Goal: Task Accomplishment & Management: Manage account settings

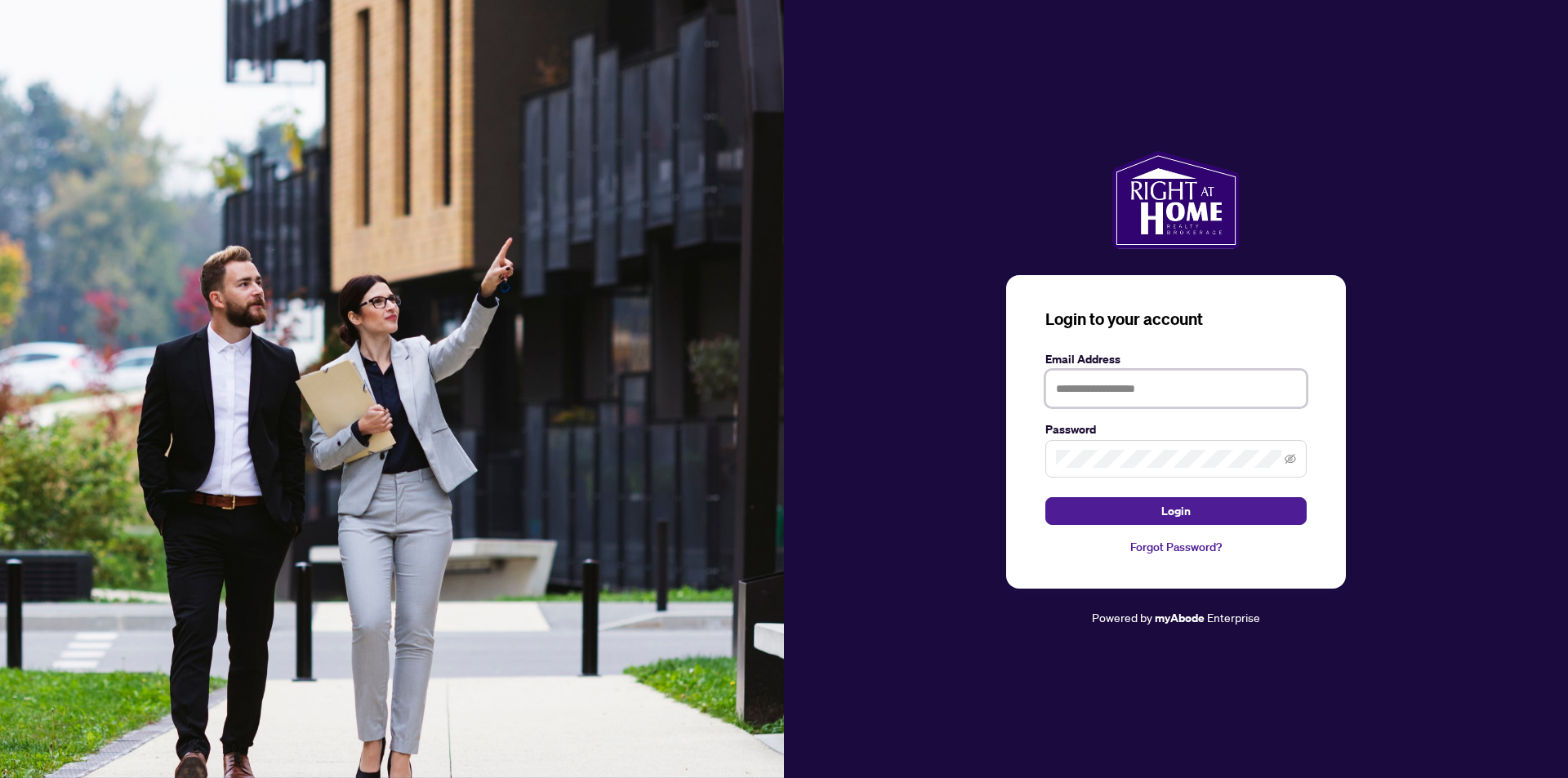
click at [1131, 386] on input "text" at bounding box center [1176, 389] width 262 height 38
type input "**********"
click at [1166, 449] on span at bounding box center [1176, 459] width 262 height 38
click at [872, 493] on div "**********" at bounding box center [1176, 389] width 784 height 476
click at [1046, 497] on button "Login" at bounding box center [1176, 512] width 262 height 28
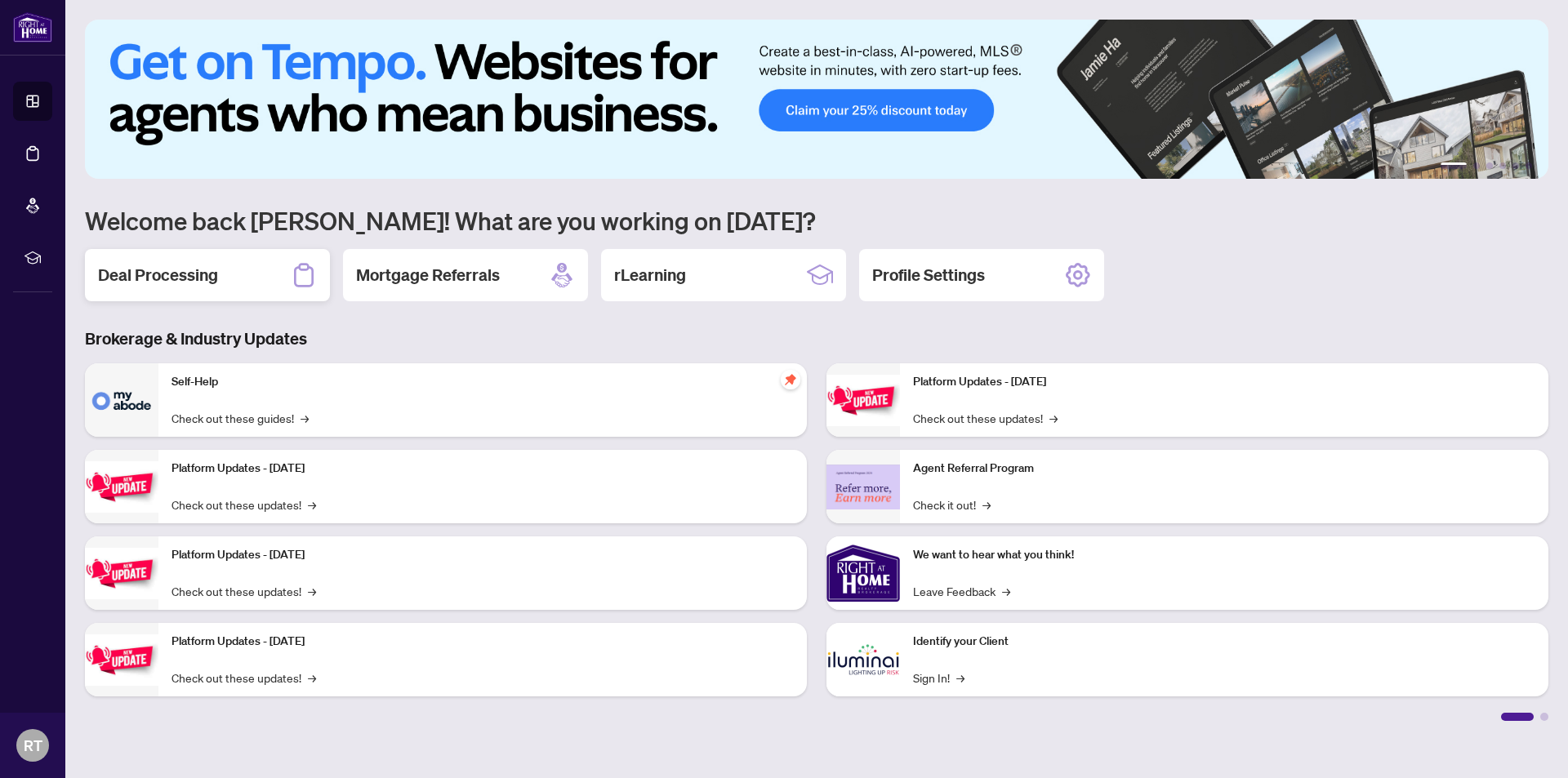
click at [187, 269] on h2 "Deal Processing" at bounding box center [158, 276] width 120 height 23
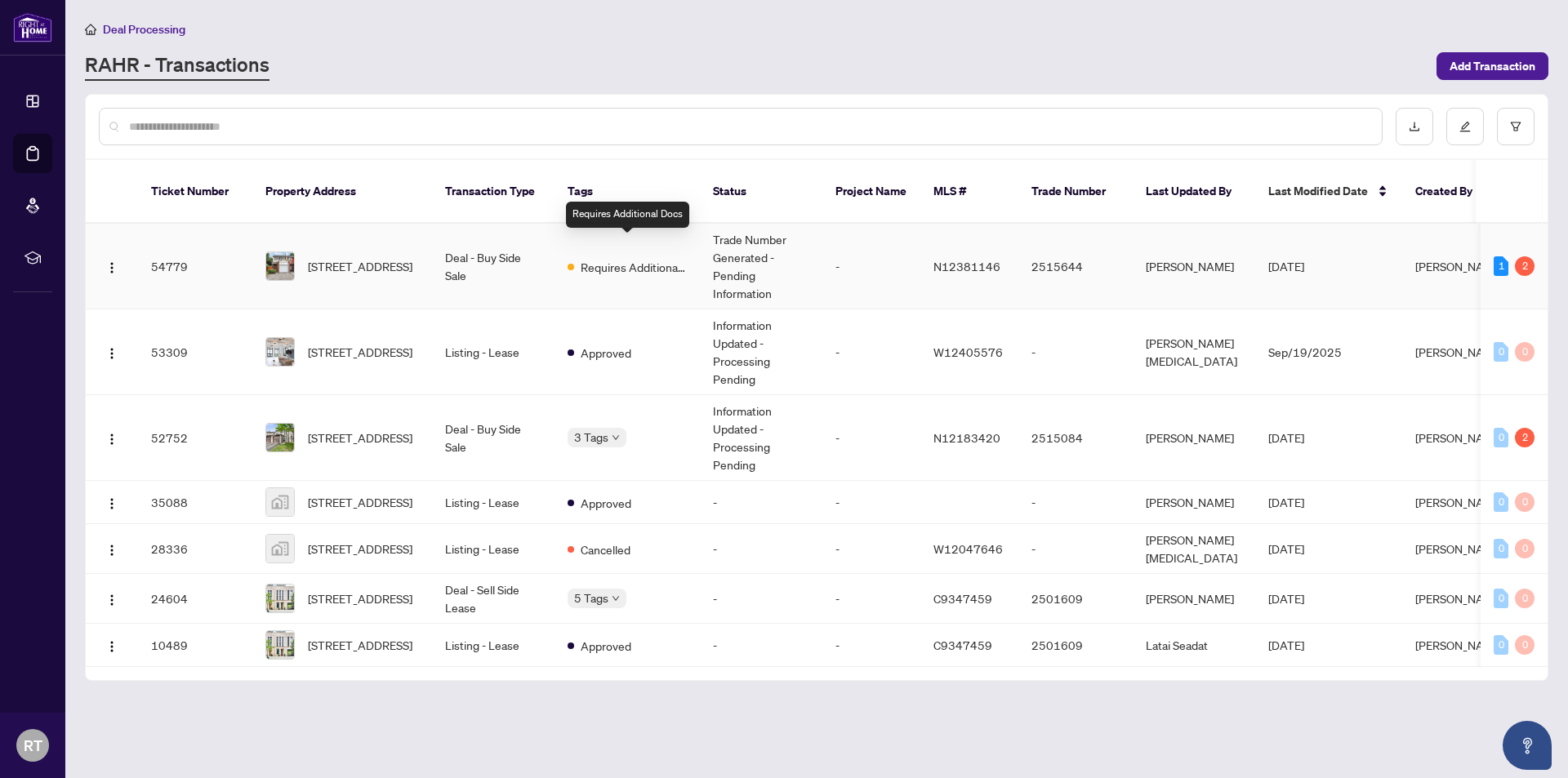
click at [640, 258] on span "Requires Additional Docs" at bounding box center [634, 267] width 106 height 18
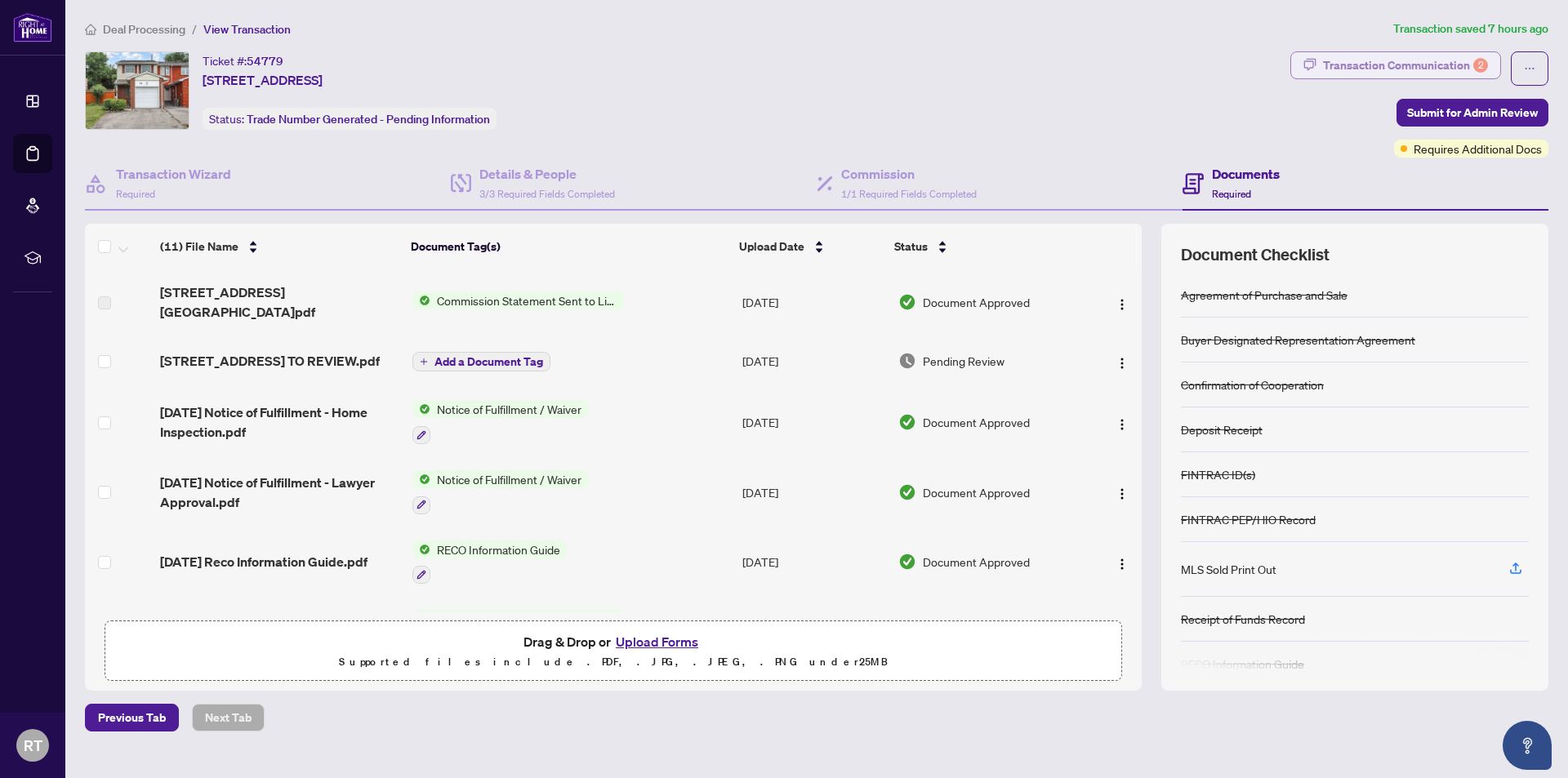
click at [1457, 69] on div "Transaction Communication 2" at bounding box center [1405, 65] width 165 height 26
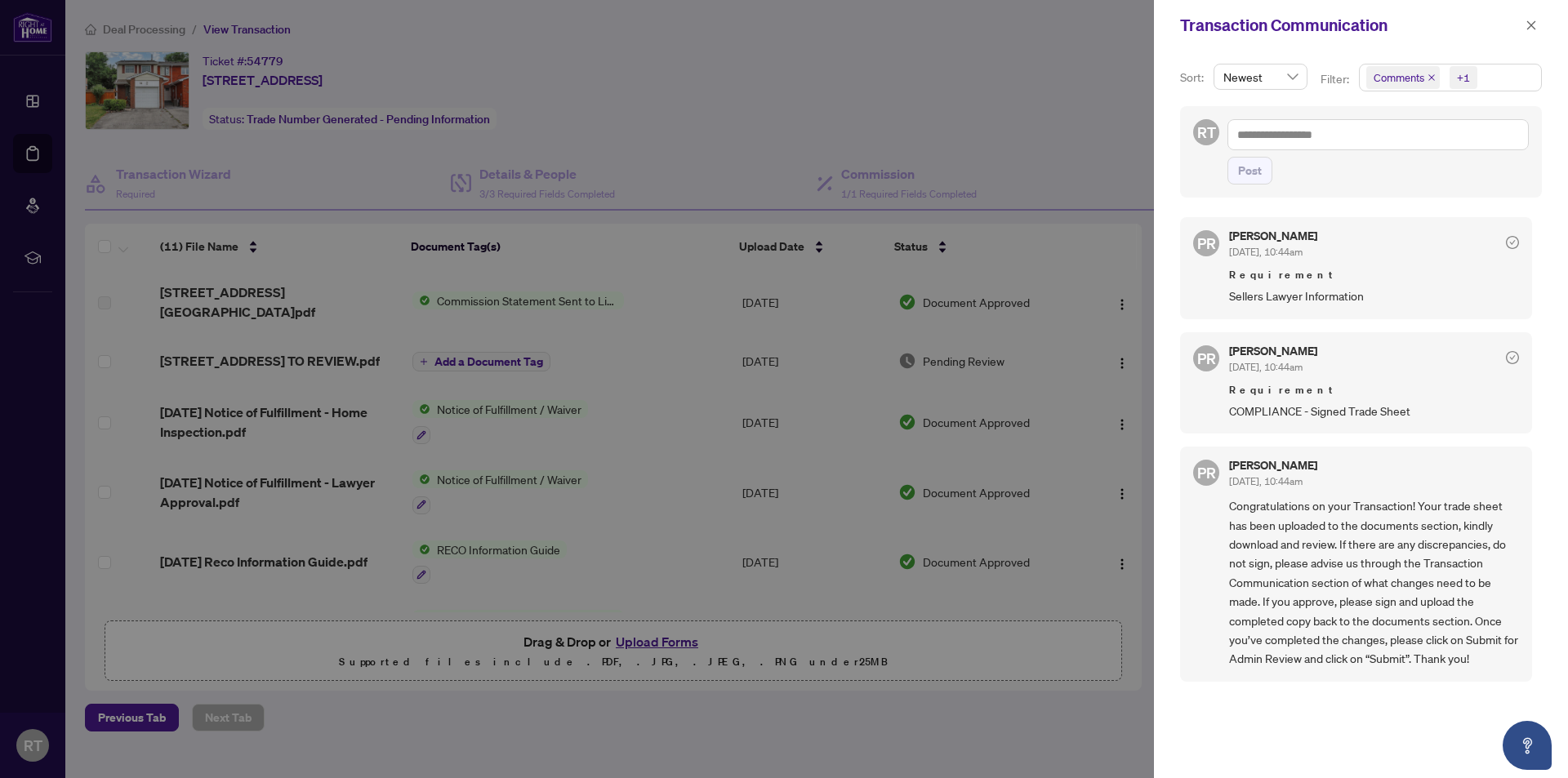
click at [1326, 413] on span "COMPLIANCE - Signed Trade Sheet" at bounding box center [1373, 411] width 290 height 19
click at [1268, 372] on span "[DATE], 10:44am" at bounding box center [1265, 366] width 73 height 12
click at [785, 138] on div at bounding box center [784, 389] width 1568 height 778
click at [1529, 24] on icon "close" at bounding box center [1531, 26] width 12 height 12
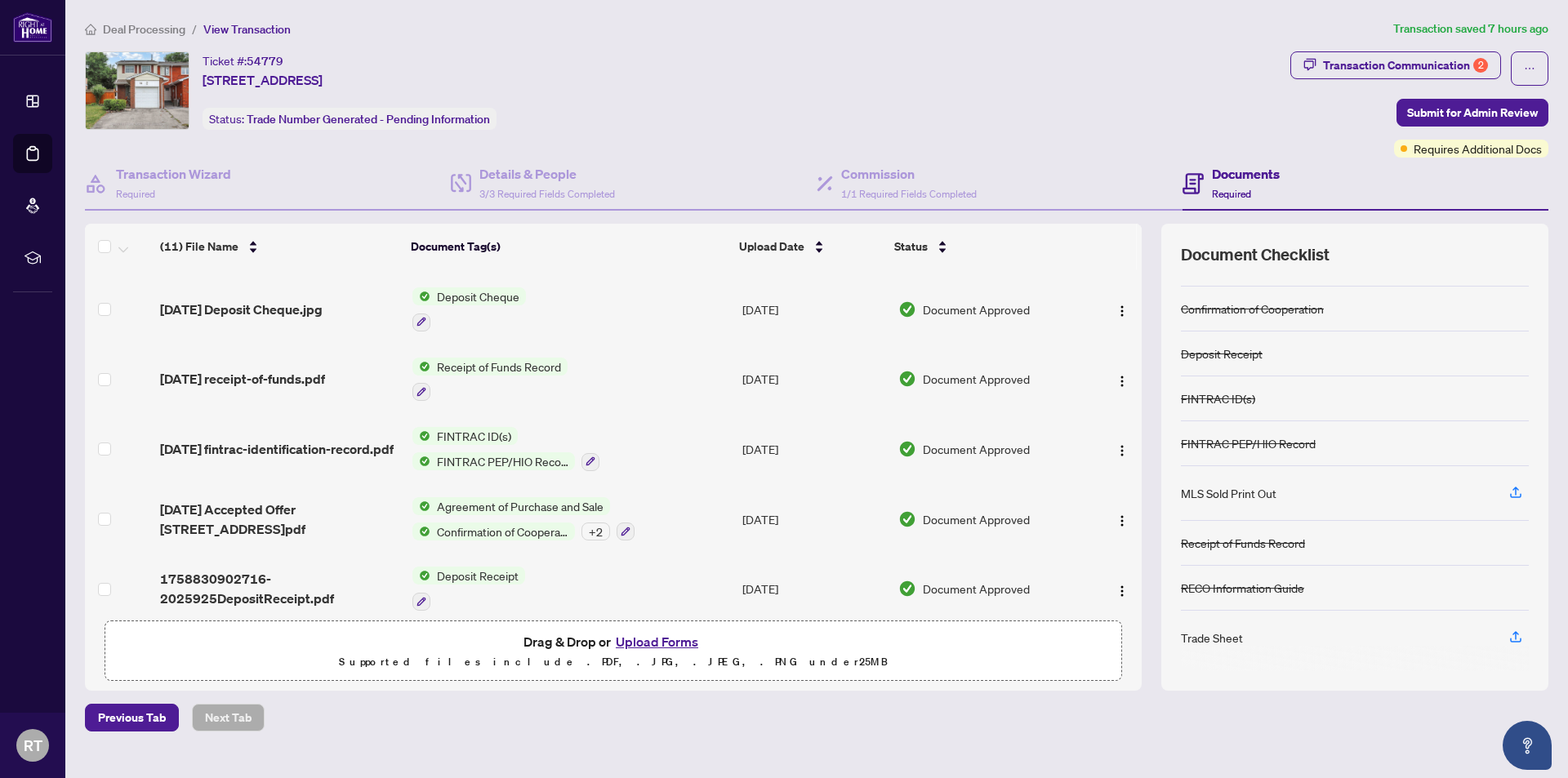
scroll to position [407, 0]
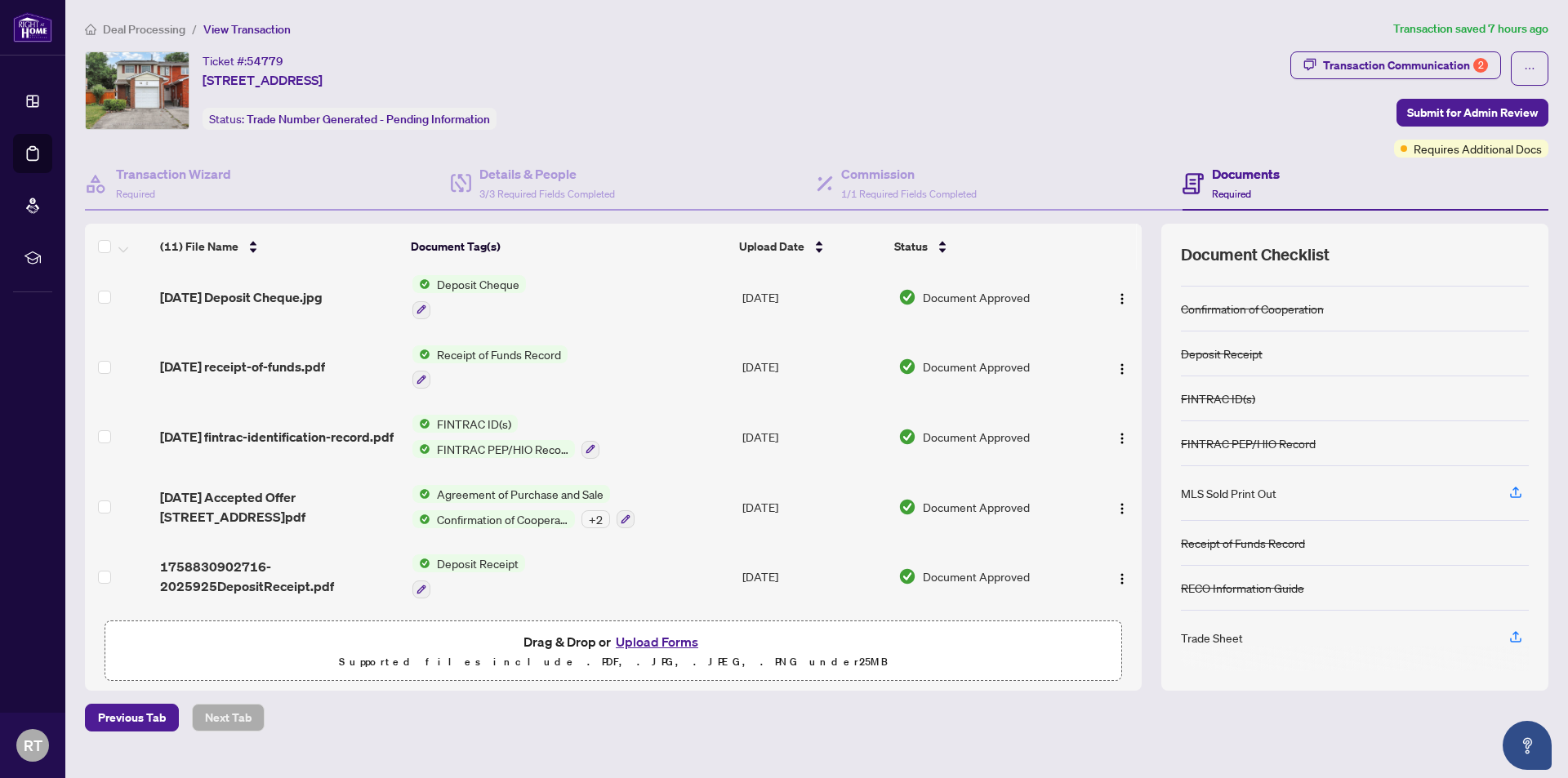
click at [1235, 638] on div "Trade Sheet" at bounding box center [1211, 638] width 62 height 18
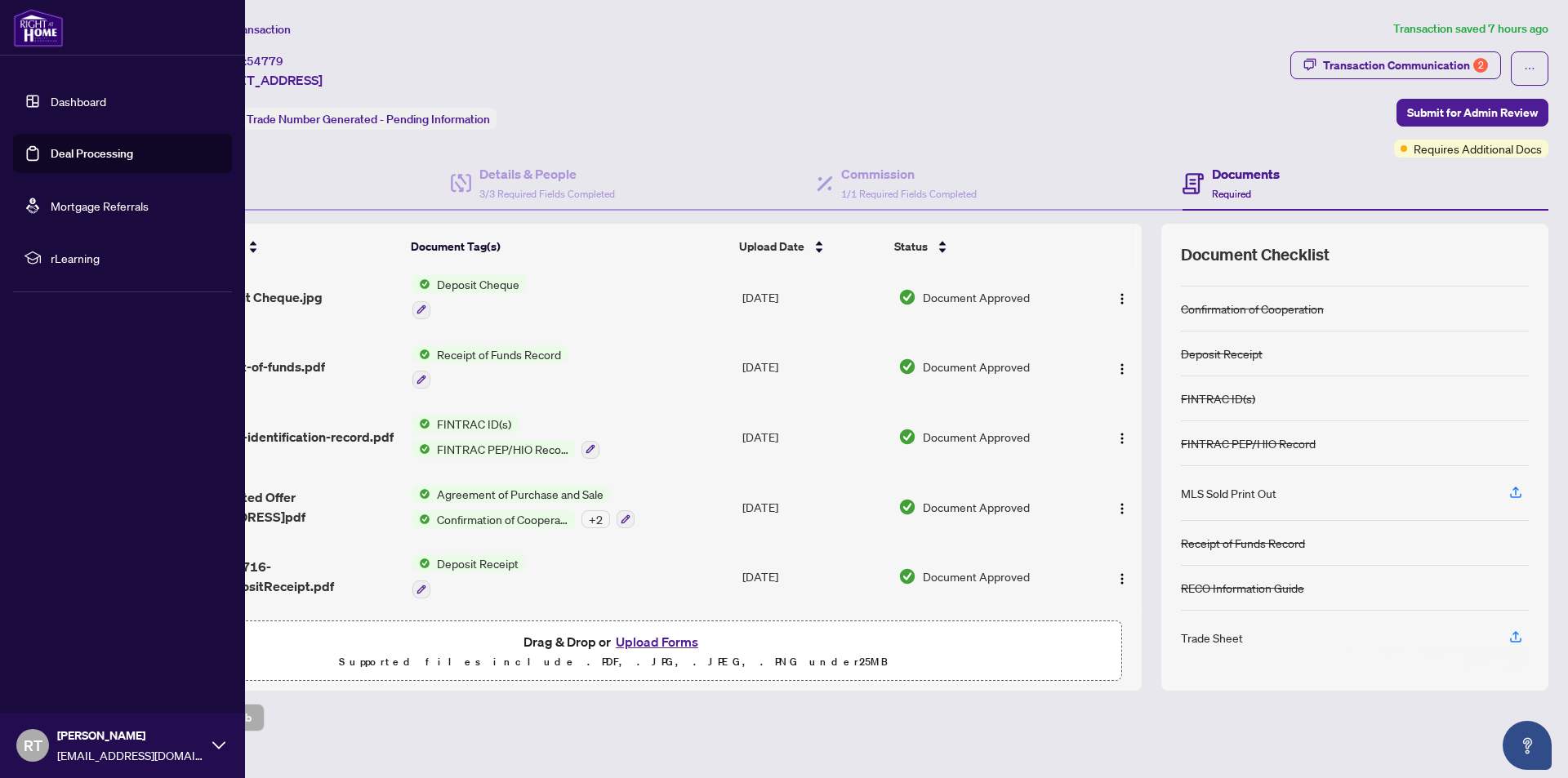
click at [97, 149] on link "Deal Processing" at bounding box center [92, 153] width 83 height 15
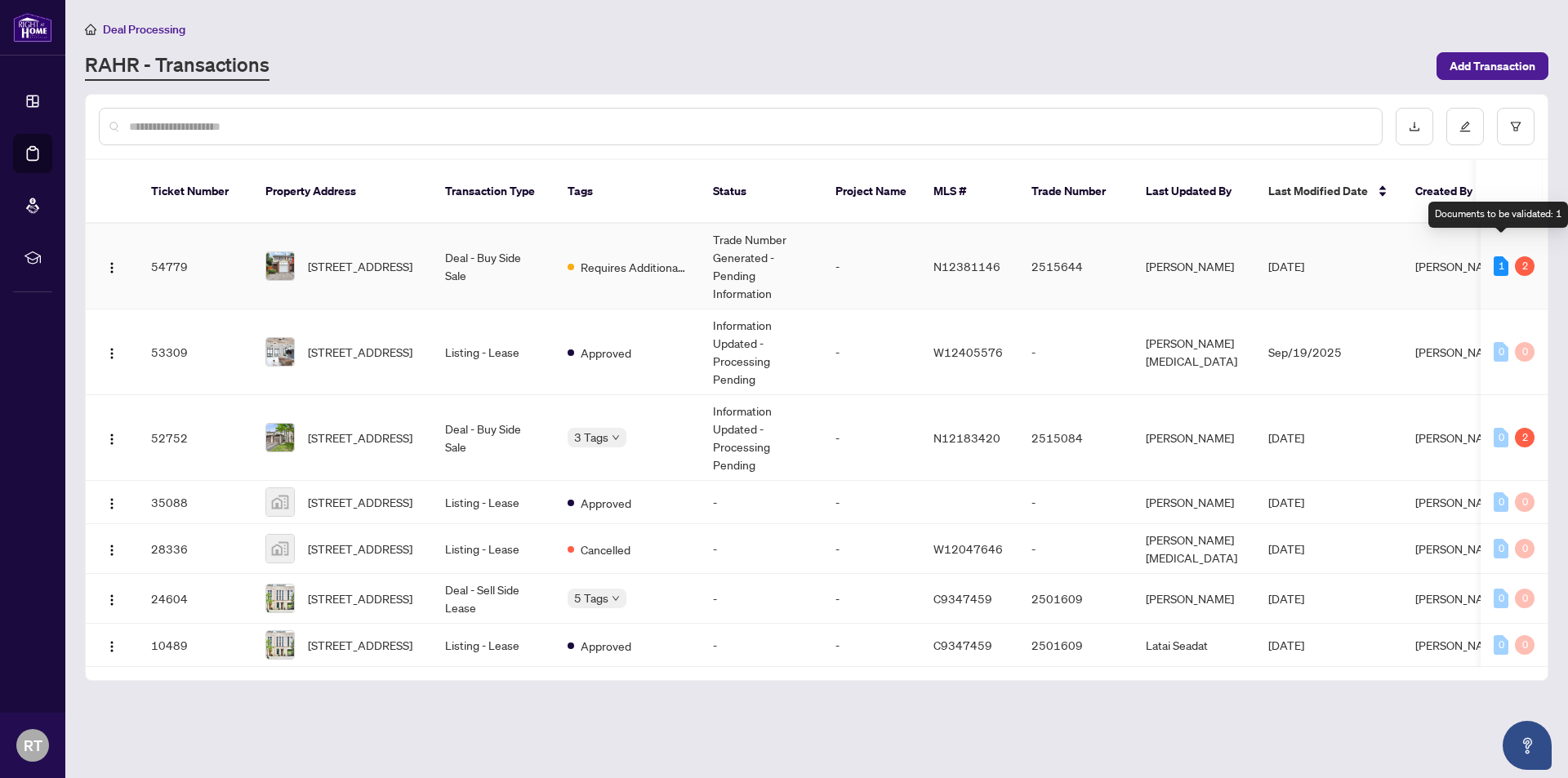
click at [1500, 257] on div "1" at bounding box center [1501, 266] width 15 height 20
click at [1499, 257] on div "1" at bounding box center [1501, 266] width 15 height 20
click at [791, 255] on td "Trade Number Generated - Pending Information" at bounding box center [761, 266] width 122 height 86
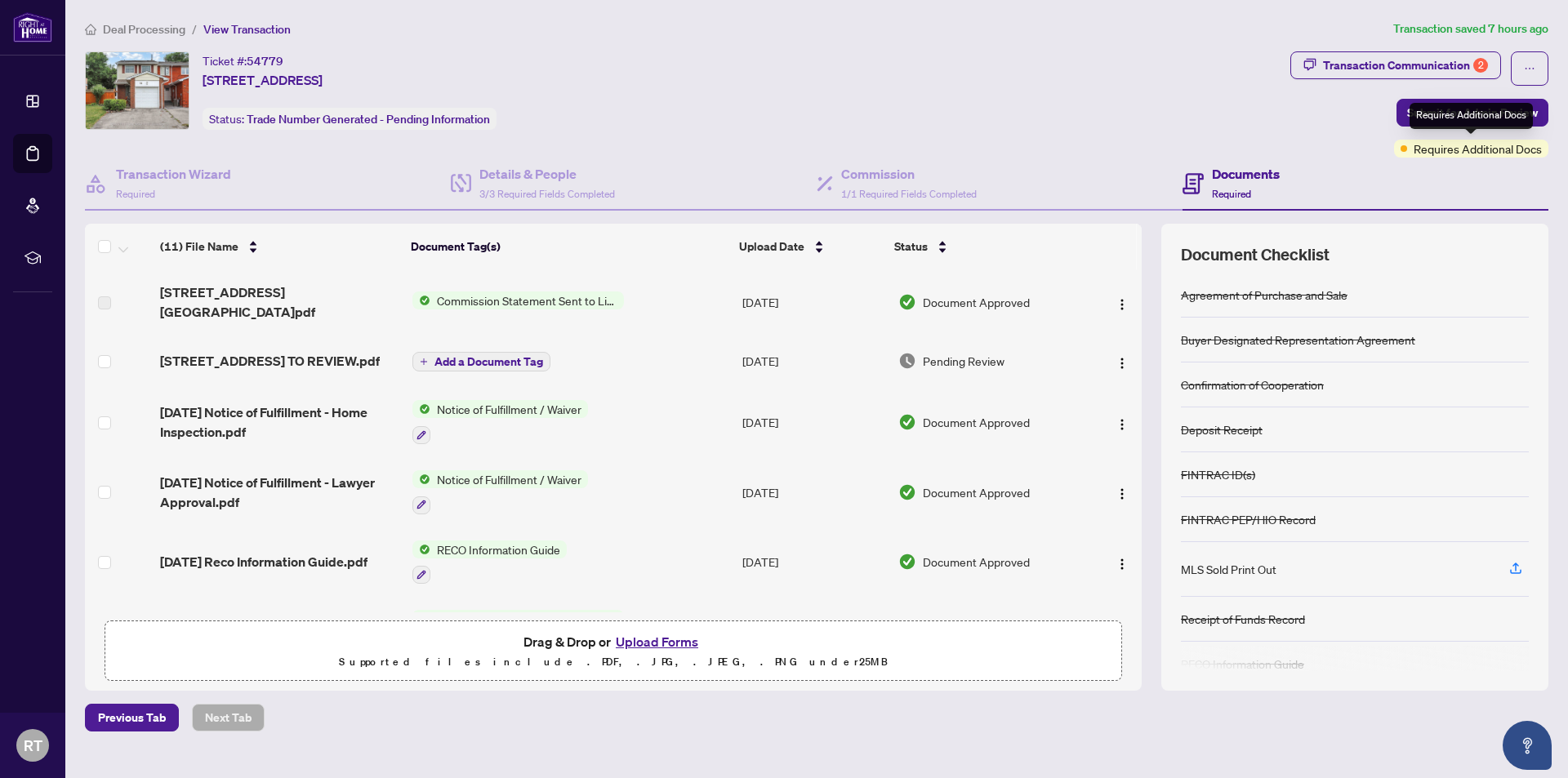
click at [1424, 153] on span "Requires Additional Docs" at bounding box center [1477, 149] width 128 height 18
drag, startPoint x: 1567, startPoint y: 384, endPoint x: 1567, endPoint y: 412, distance: 28.0
click at [1567, 412] on main "Deal Processing / View Transaction Transaction saved 7 hours ago Ticket #: 5477…" at bounding box center [816, 389] width 1503 height 778
click at [316, 351] on span "[STREET_ADDRESS] TO REVIEW.pdf" at bounding box center [270, 361] width 220 height 20
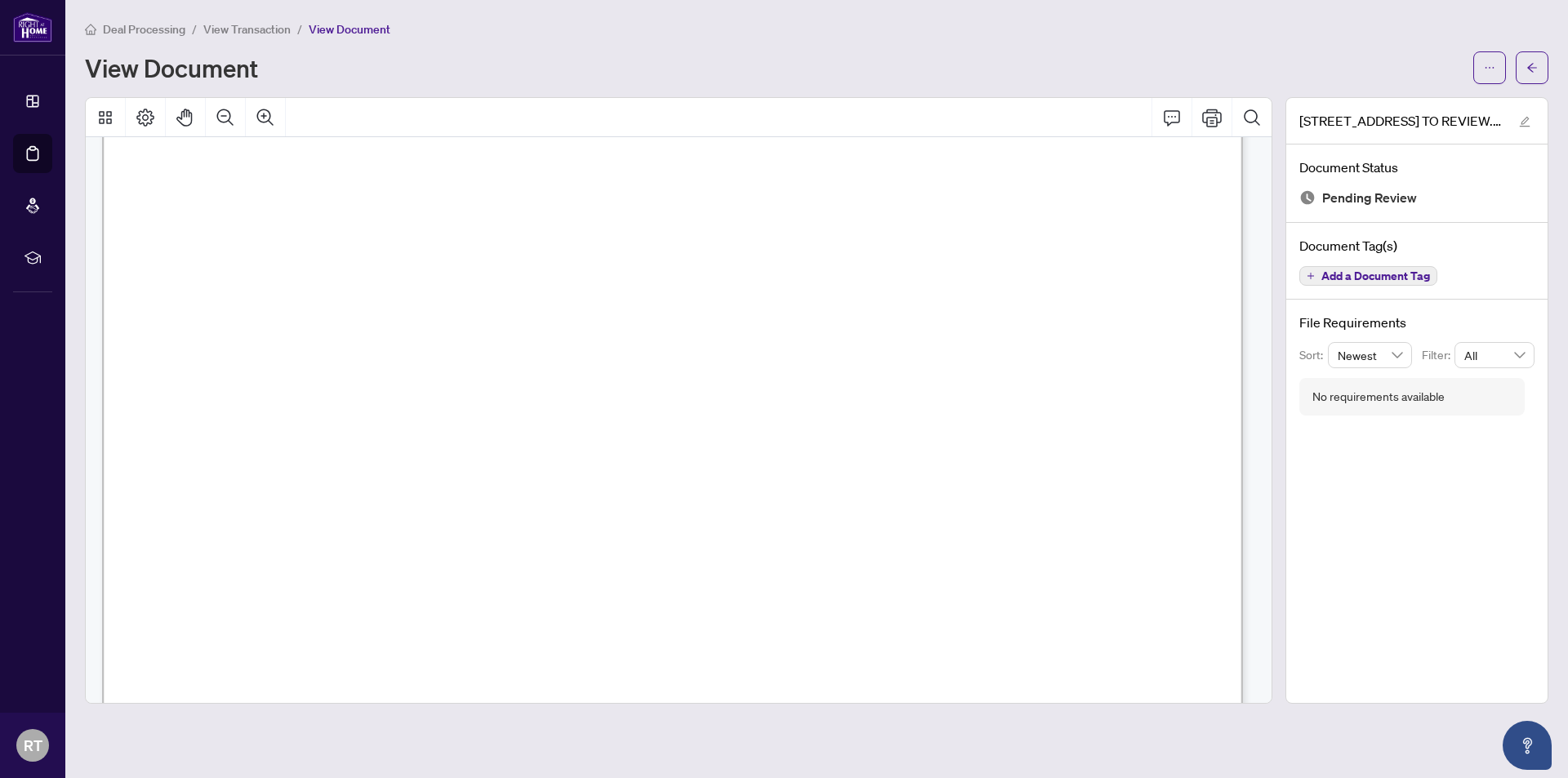
scroll to position [347, 0]
